Goal: Transaction & Acquisition: Purchase product/service

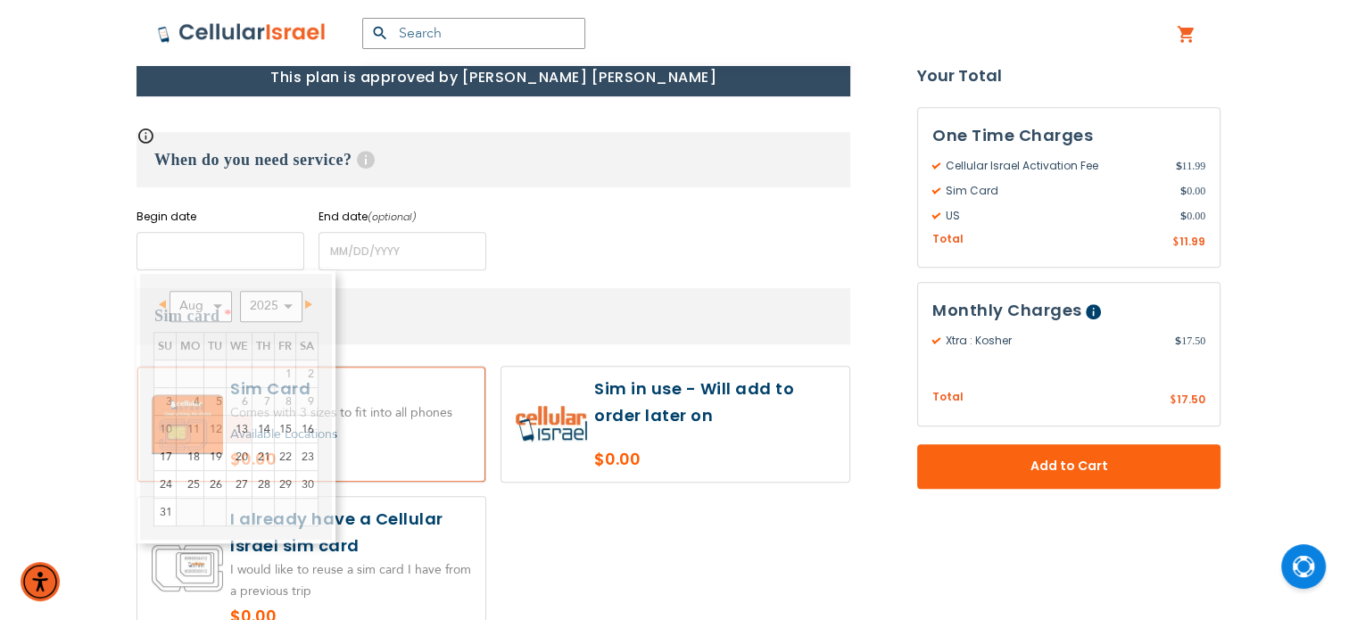
click at [270, 268] on input "name" at bounding box center [221, 251] width 168 height 38
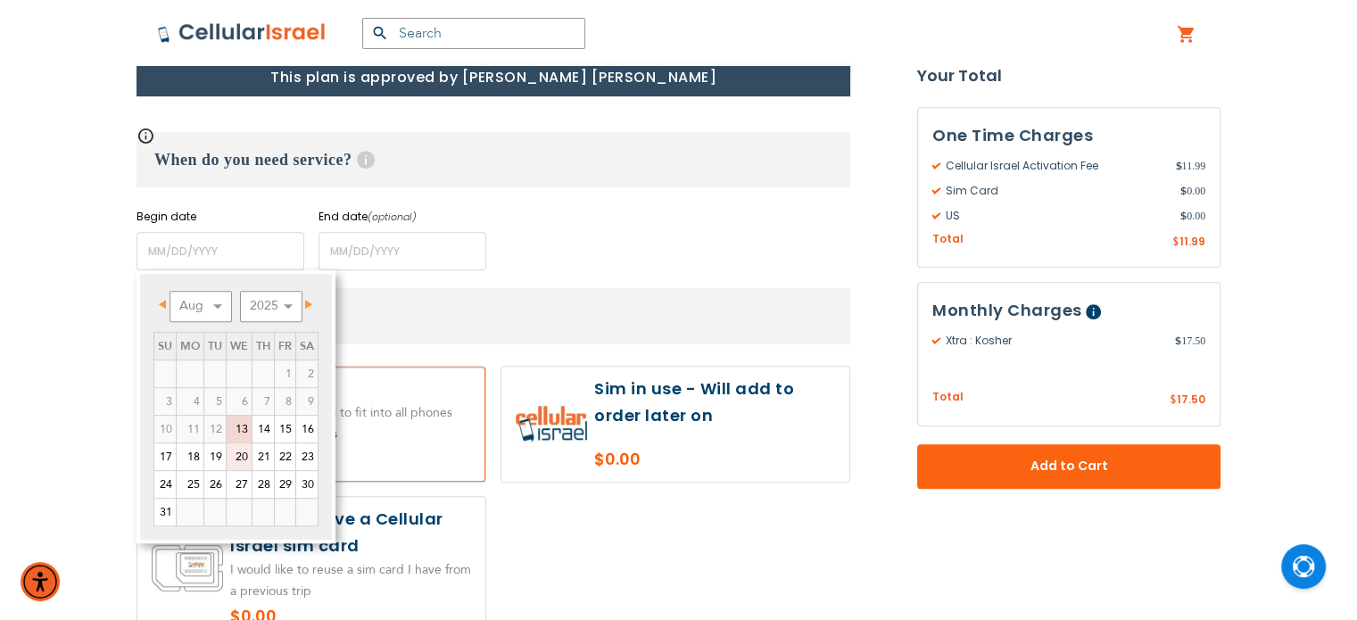
click at [243, 457] on link "20" at bounding box center [239, 456] width 25 height 27
type input "[DATE]"
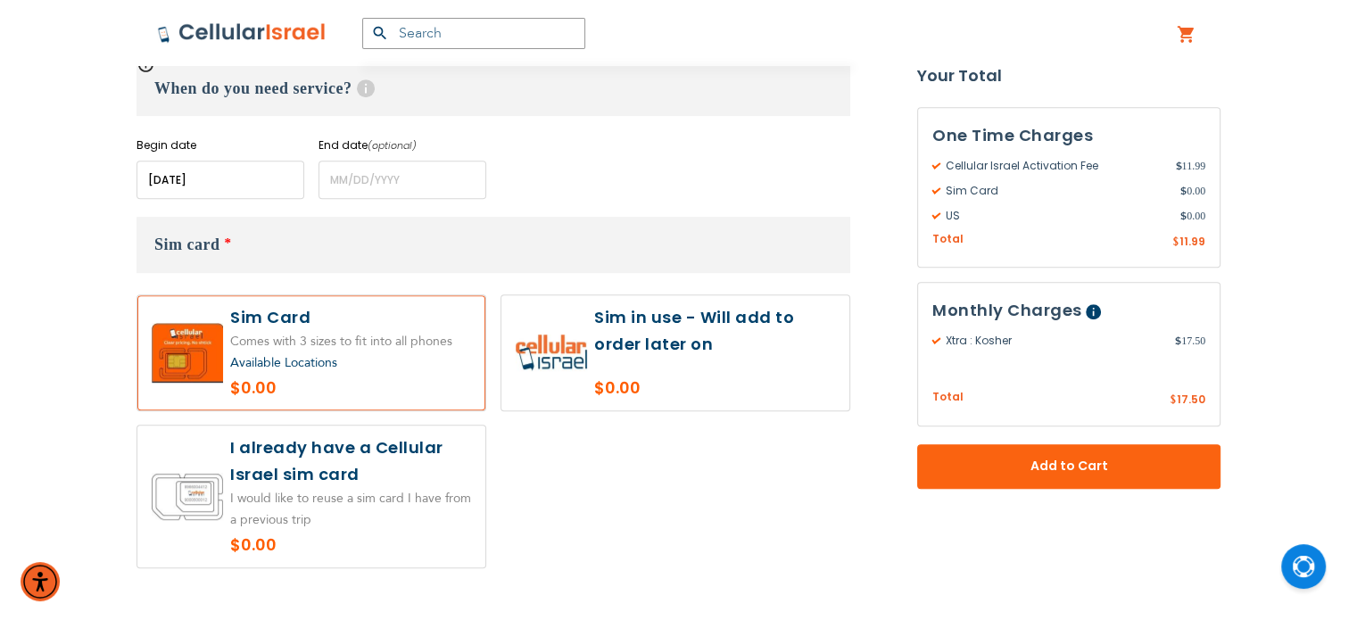
scroll to position [820, 0]
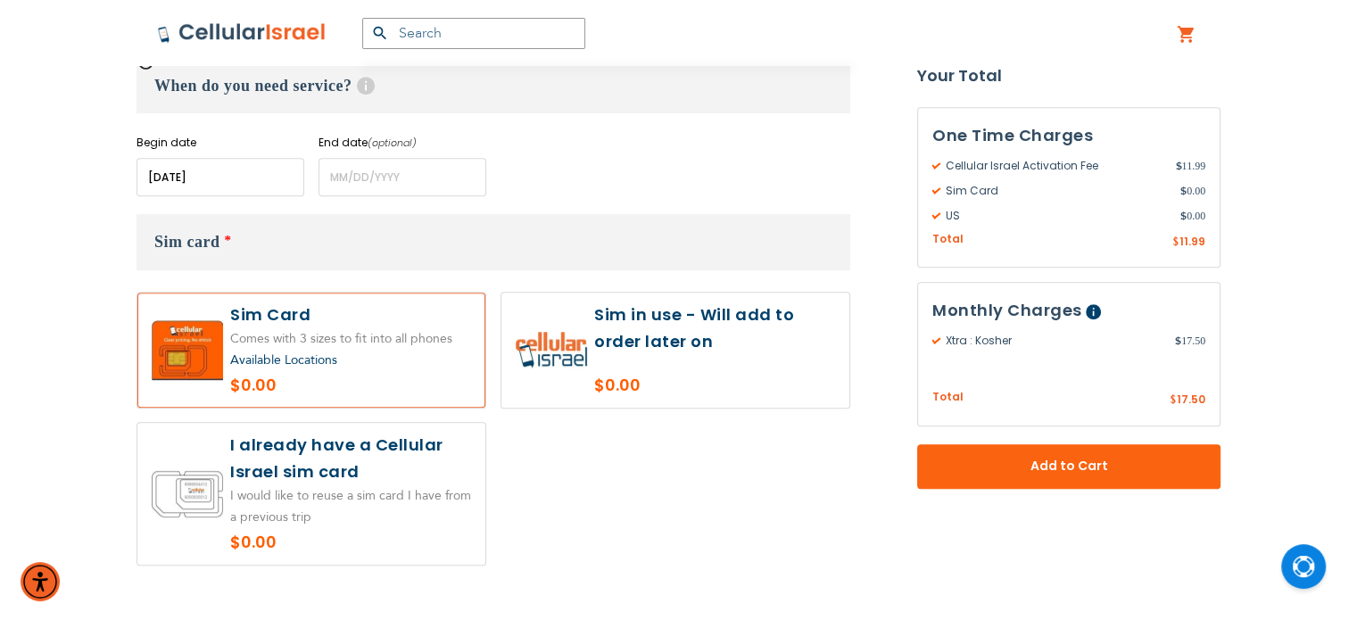
click at [468, 456] on label at bounding box center [311, 494] width 348 height 142
radio input "true"
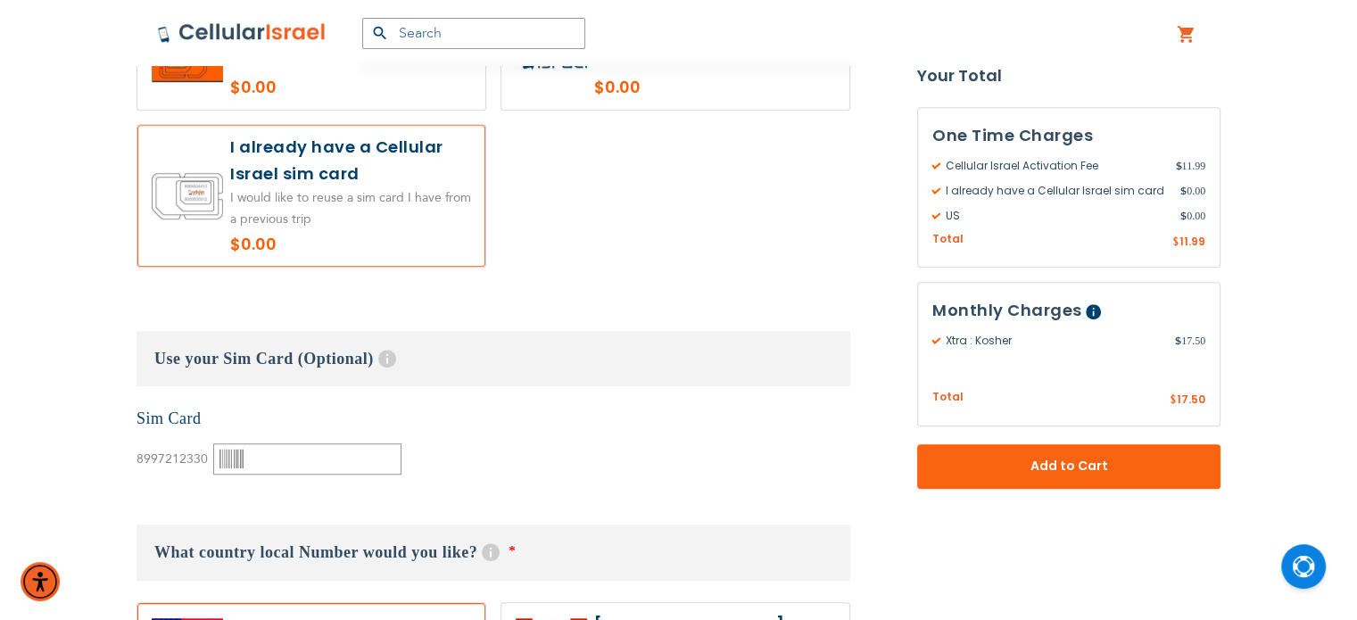
scroll to position [1121, 0]
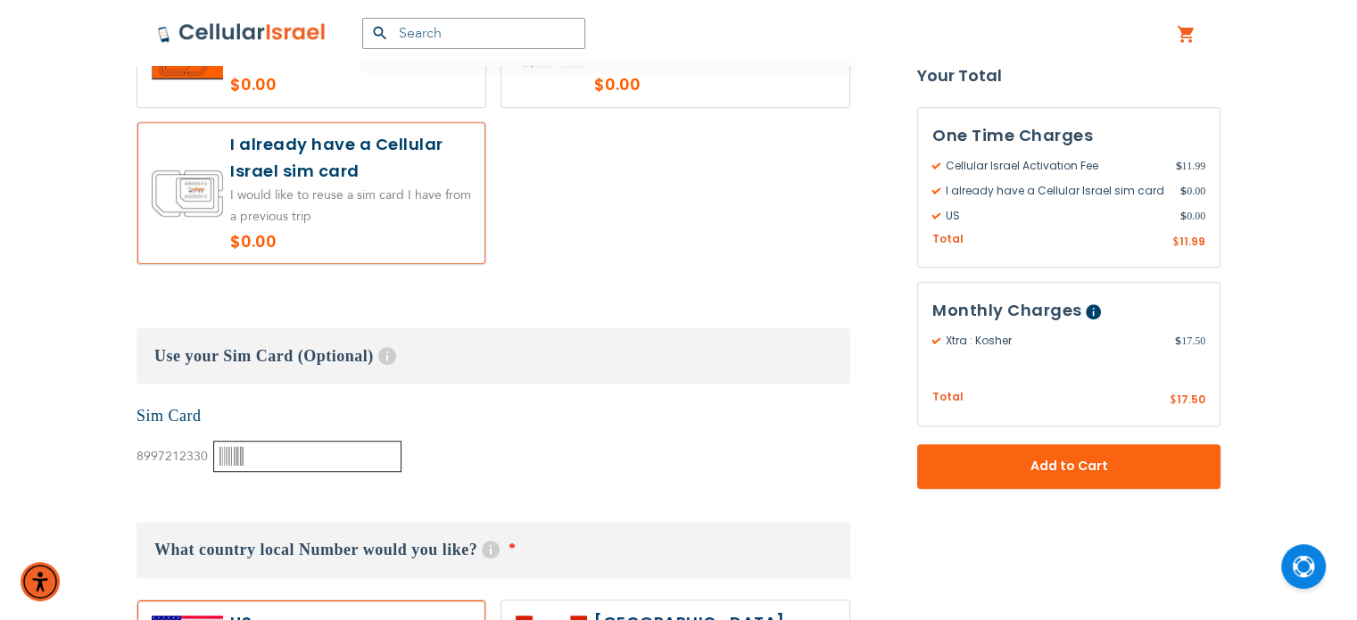
click at [330, 459] on input "text" at bounding box center [307, 456] width 188 height 31
paste input "89972123300003553153"
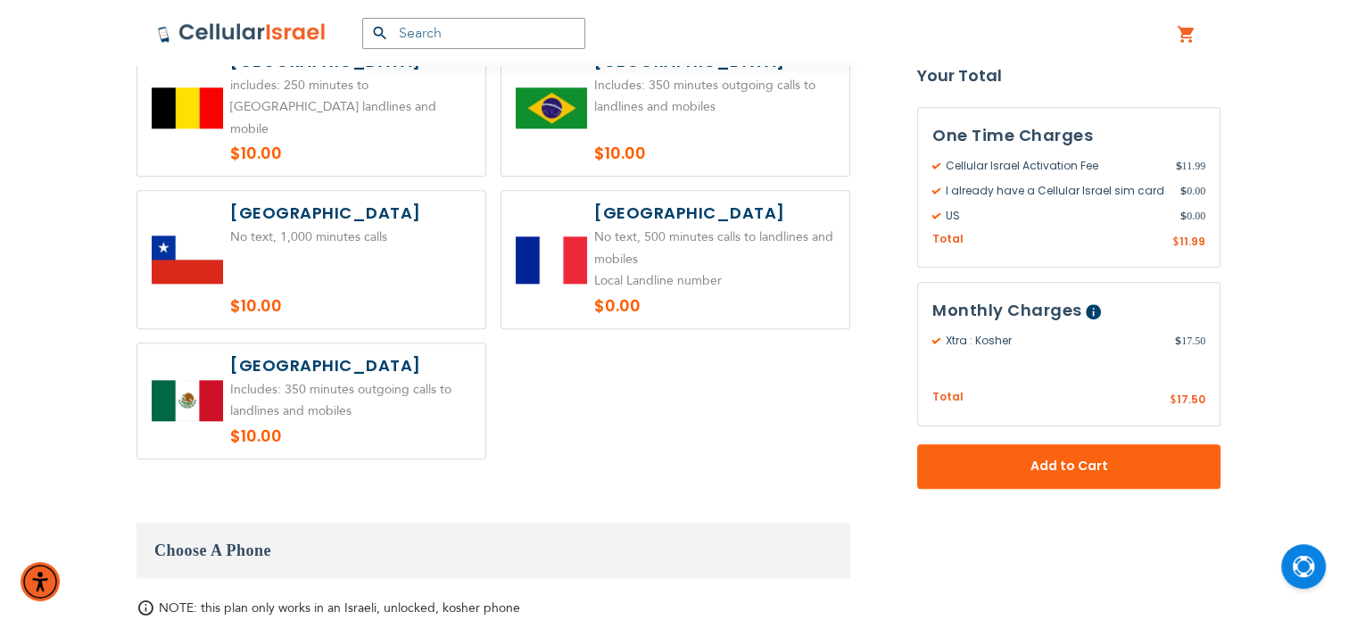
scroll to position [1923, 0]
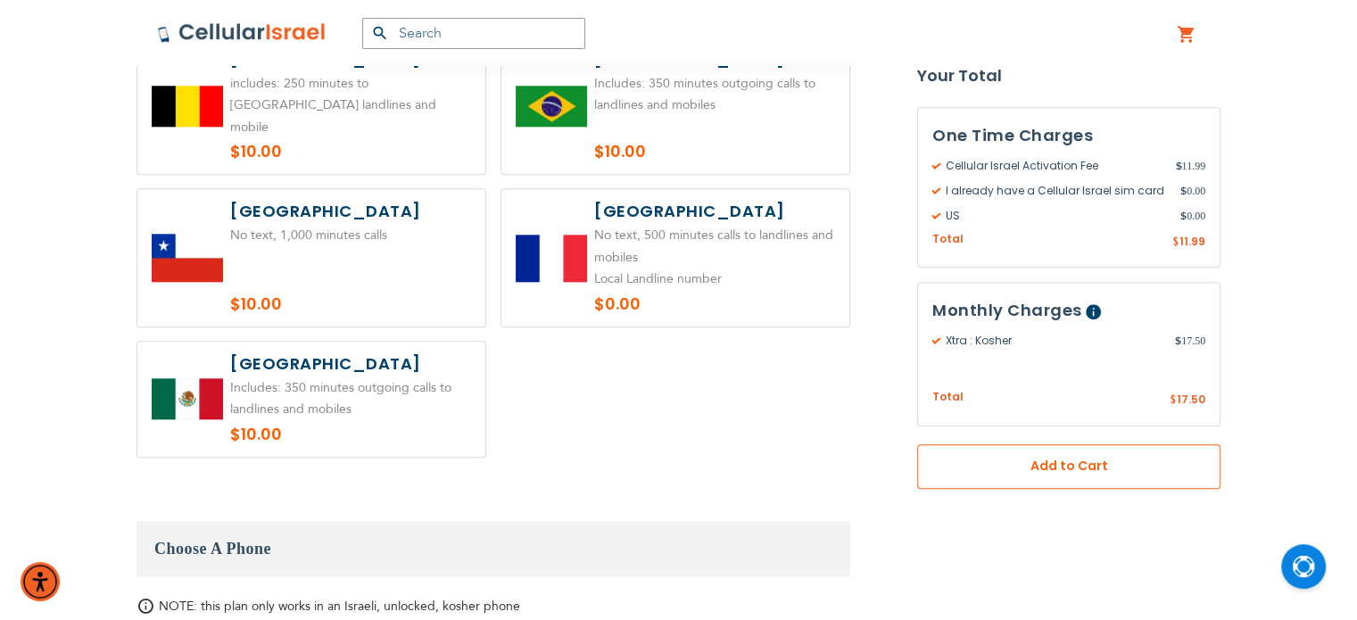
type input "89972123300003553153"
click at [1019, 462] on span "Add to Cart" at bounding box center [1069, 467] width 186 height 19
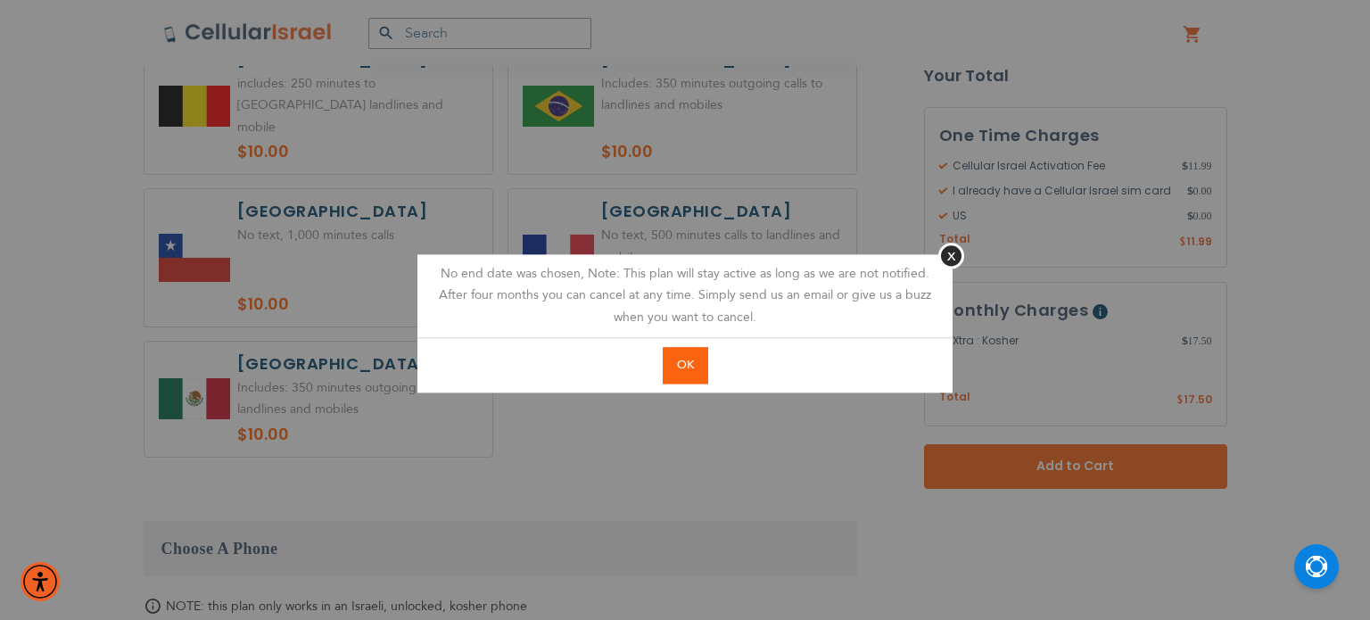
click at [689, 360] on span "OK" at bounding box center [685, 365] width 17 height 16
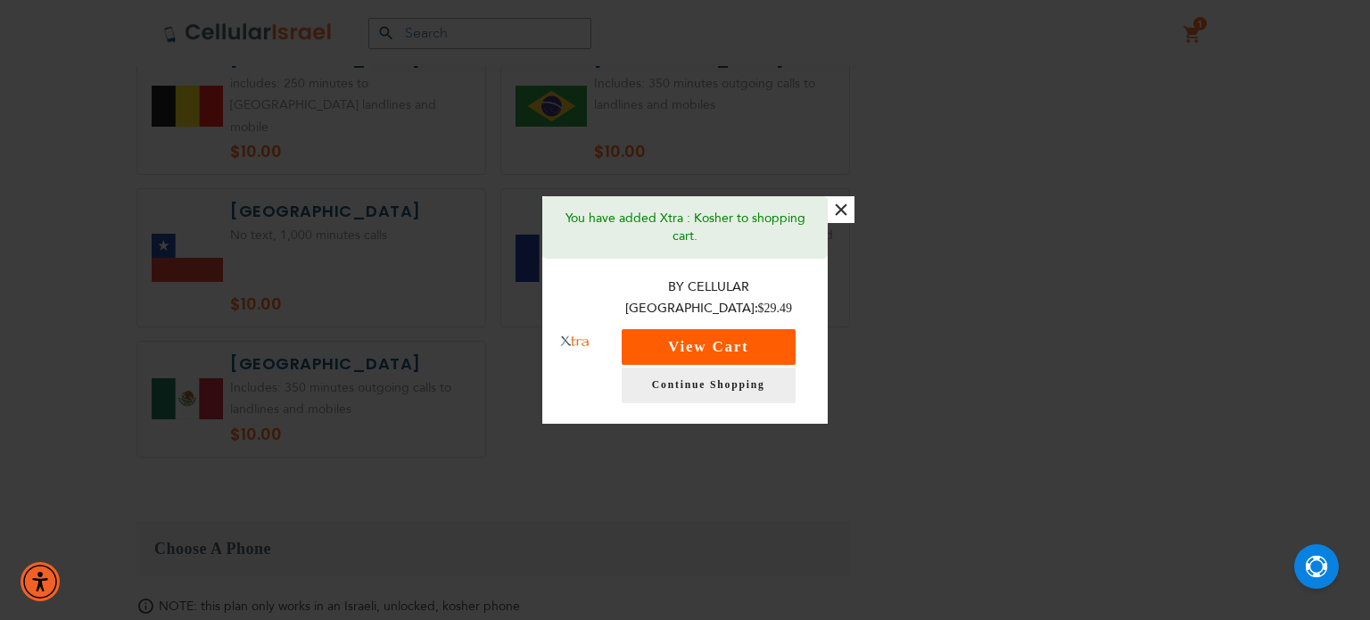
click at [691, 346] on button "View Cart" at bounding box center [709, 347] width 174 height 36
